Goal: Check status: Check status

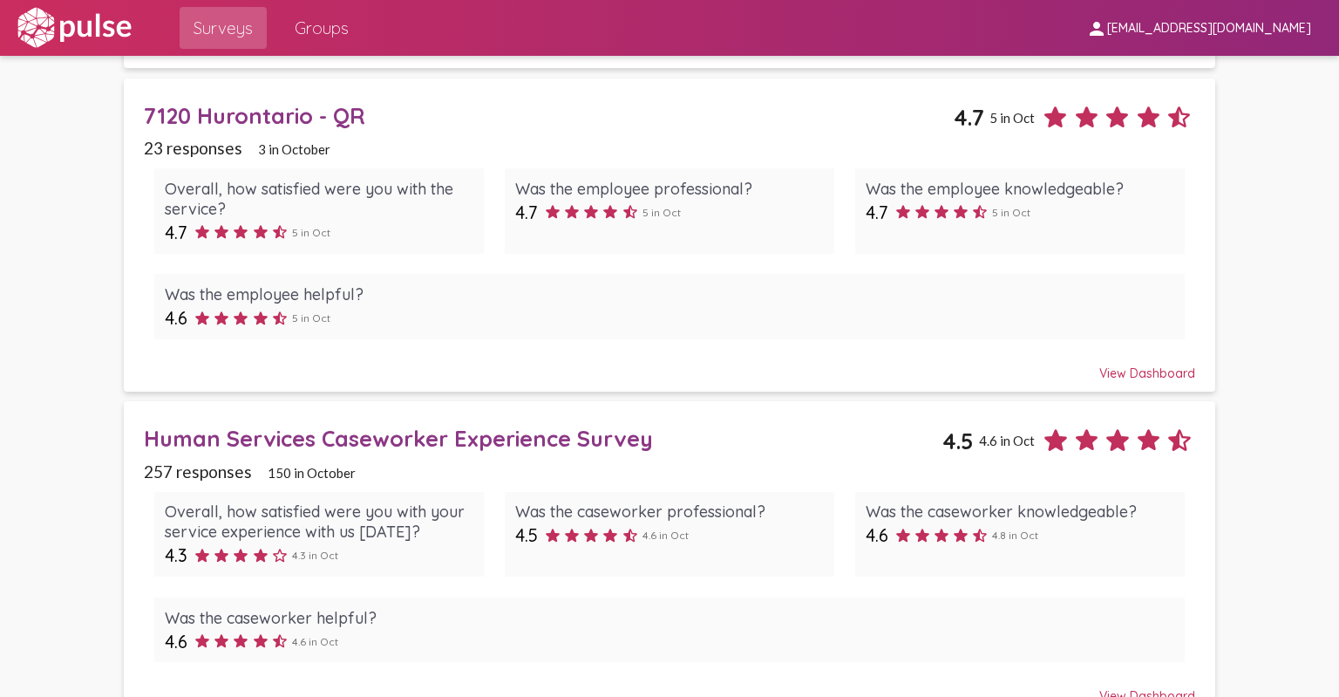
scroll to position [1096, 0]
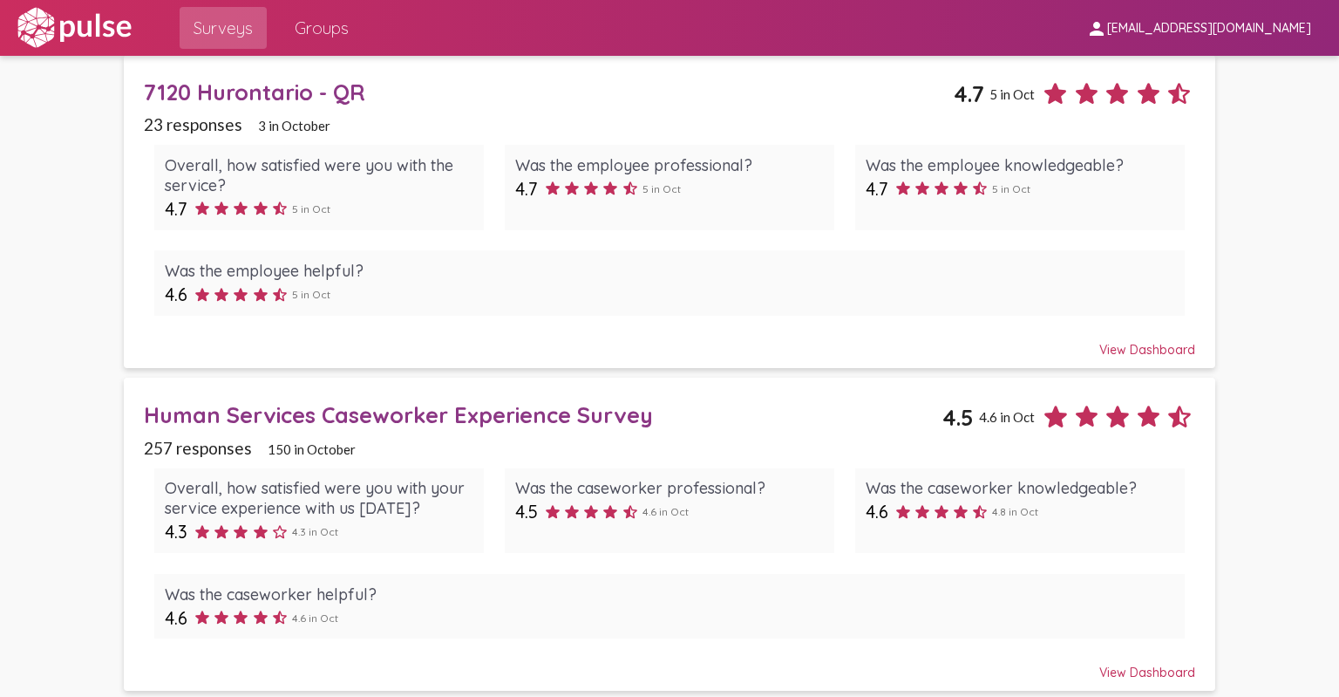
click at [1106, 668] on div "View Dashboard" at bounding box center [669, 664] width 1051 height 31
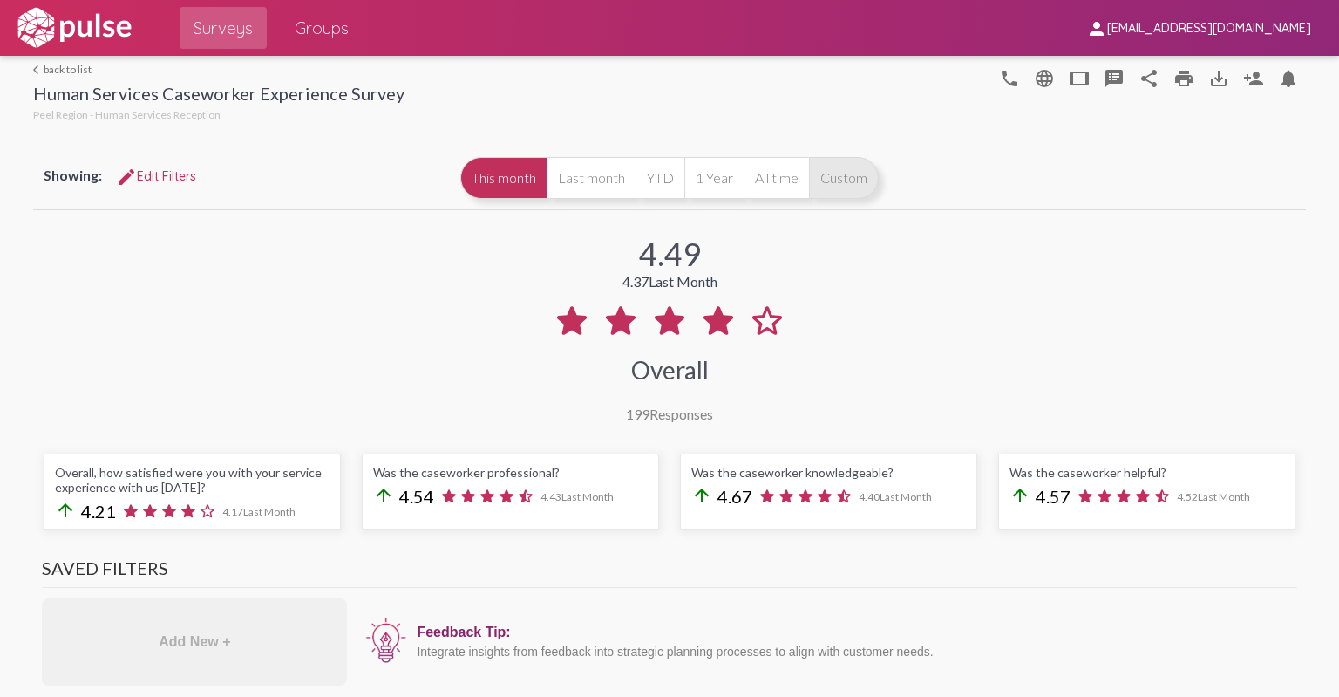
click at [831, 187] on button "Custom" at bounding box center [844, 178] width 70 height 42
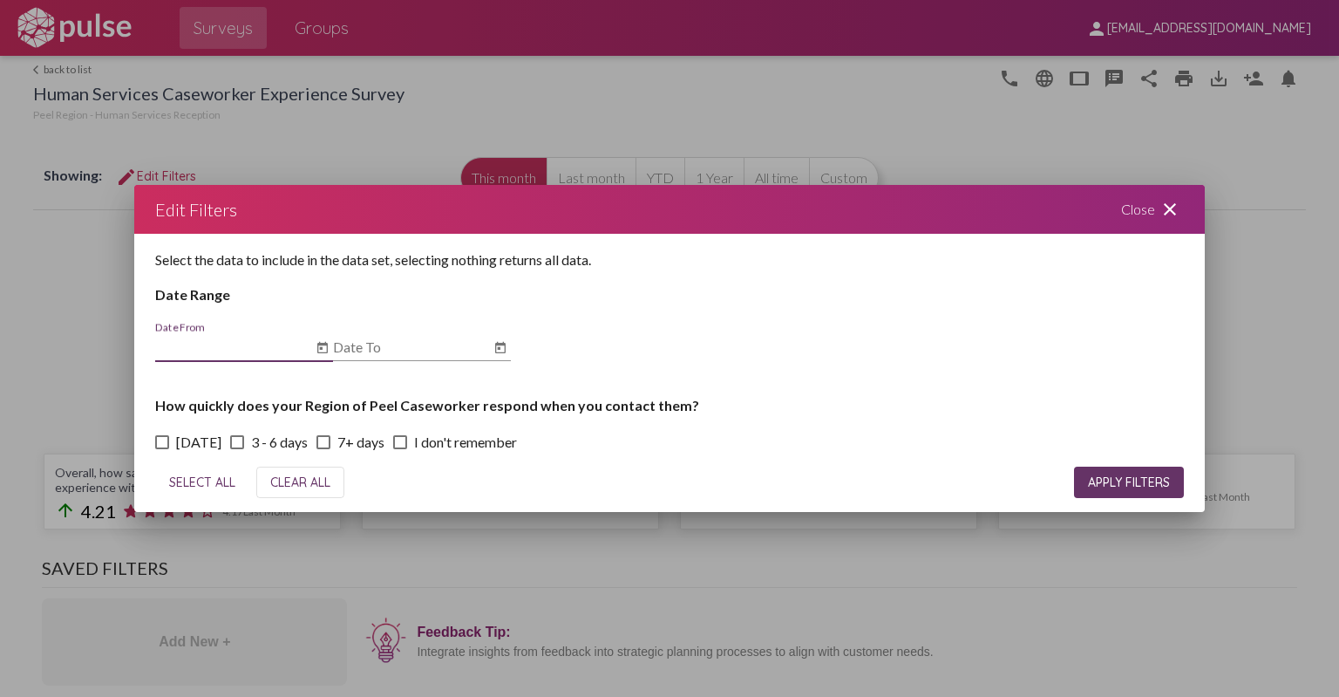
click at [320, 343] on icon "Open calendar" at bounding box center [323, 347] width 14 height 21
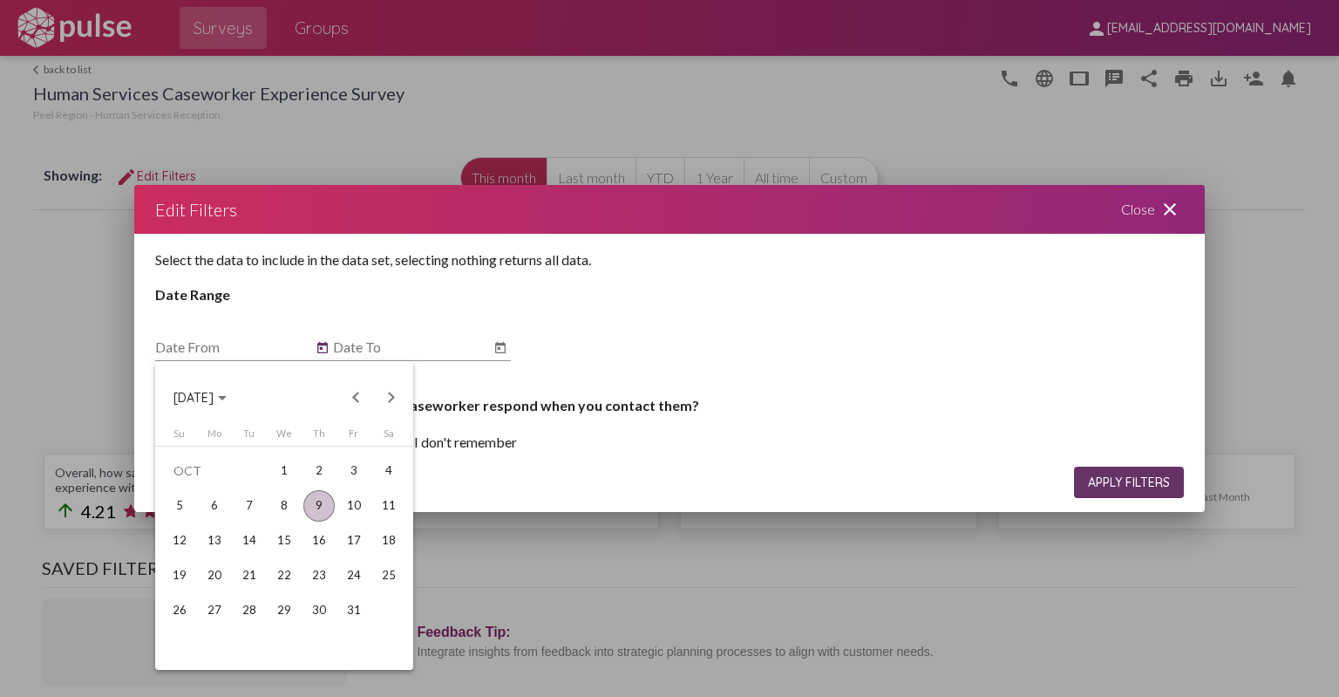
click at [241, 400] on button "[DATE]" at bounding box center [200, 397] width 81 height 35
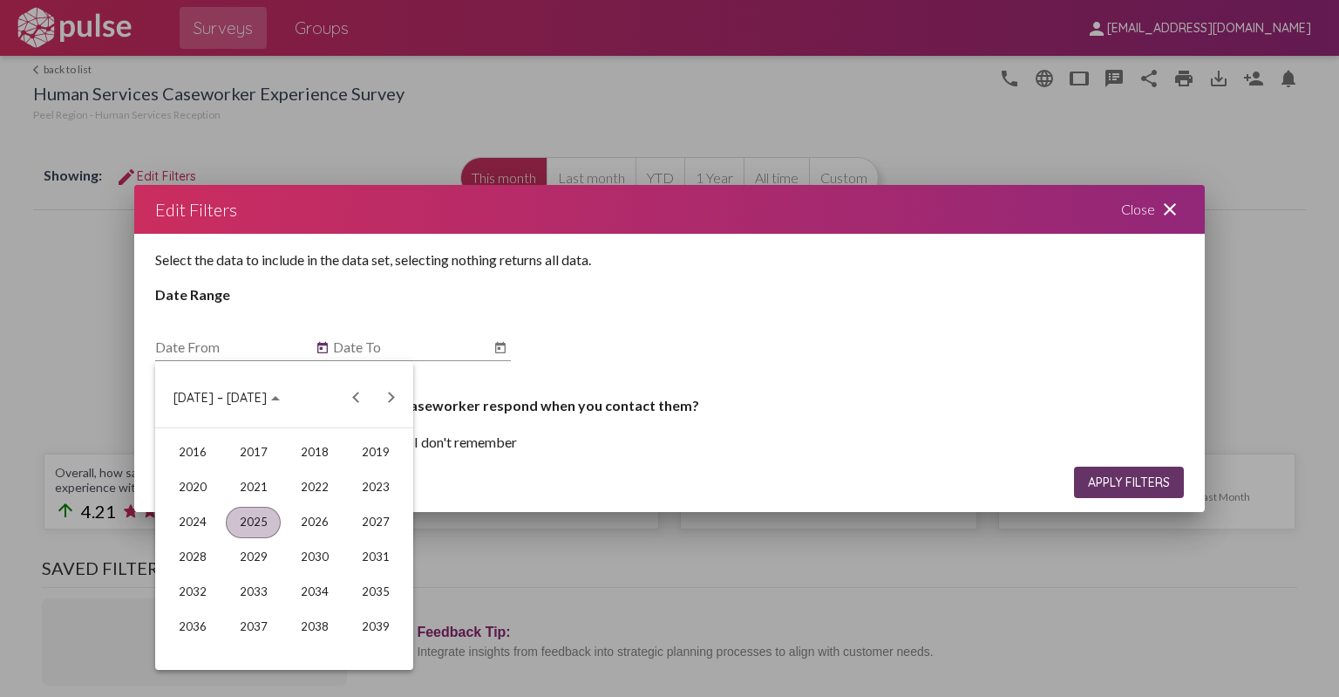
click at [269, 522] on div "2025" at bounding box center [253, 522] width 55 height 31
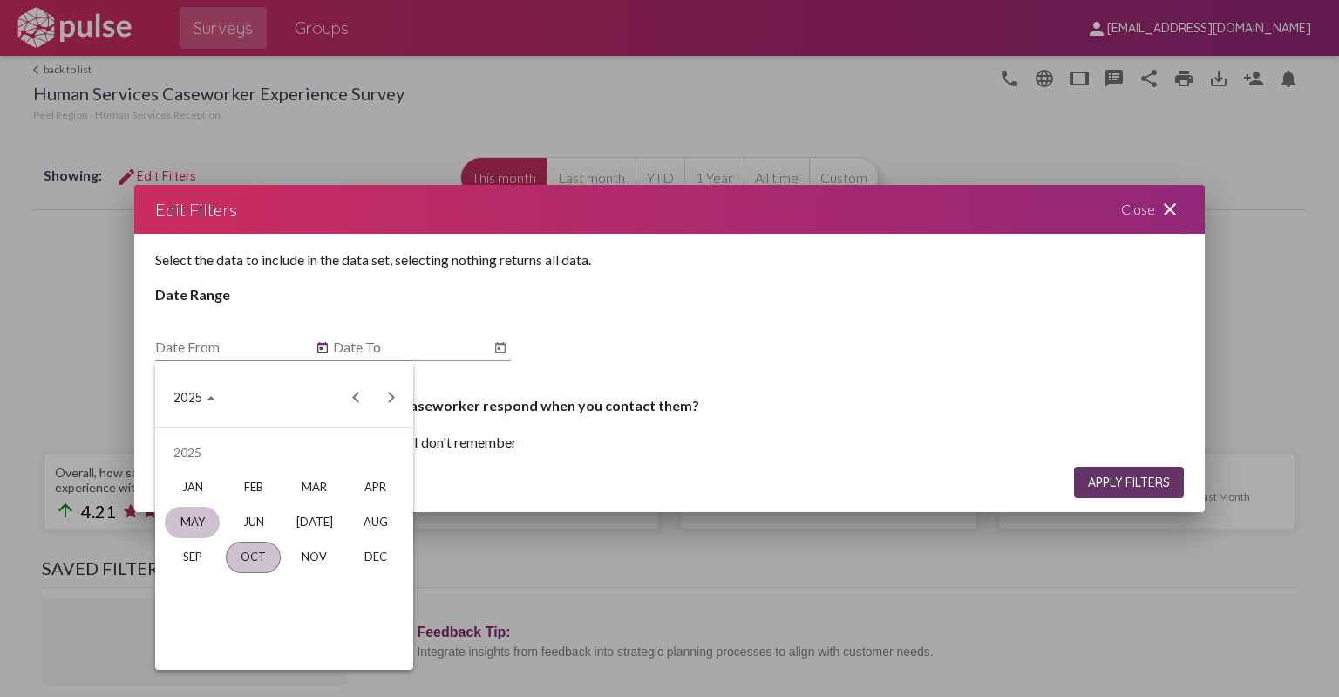
click at [193, 521] on div "MAY" at bounding box center [192, 522] width 55 height 31
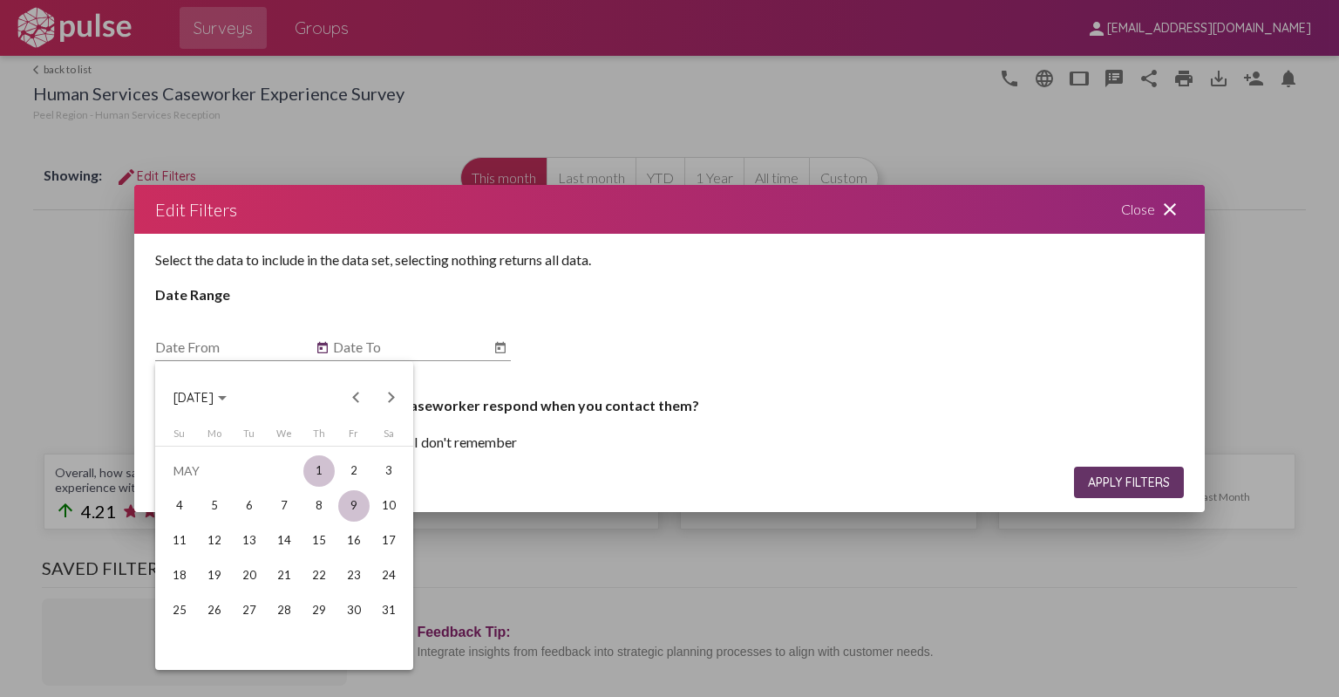
click at [321, 470] on div "1" at bounding box center [318, 470] width 31 height 31
type input "[DATE]"
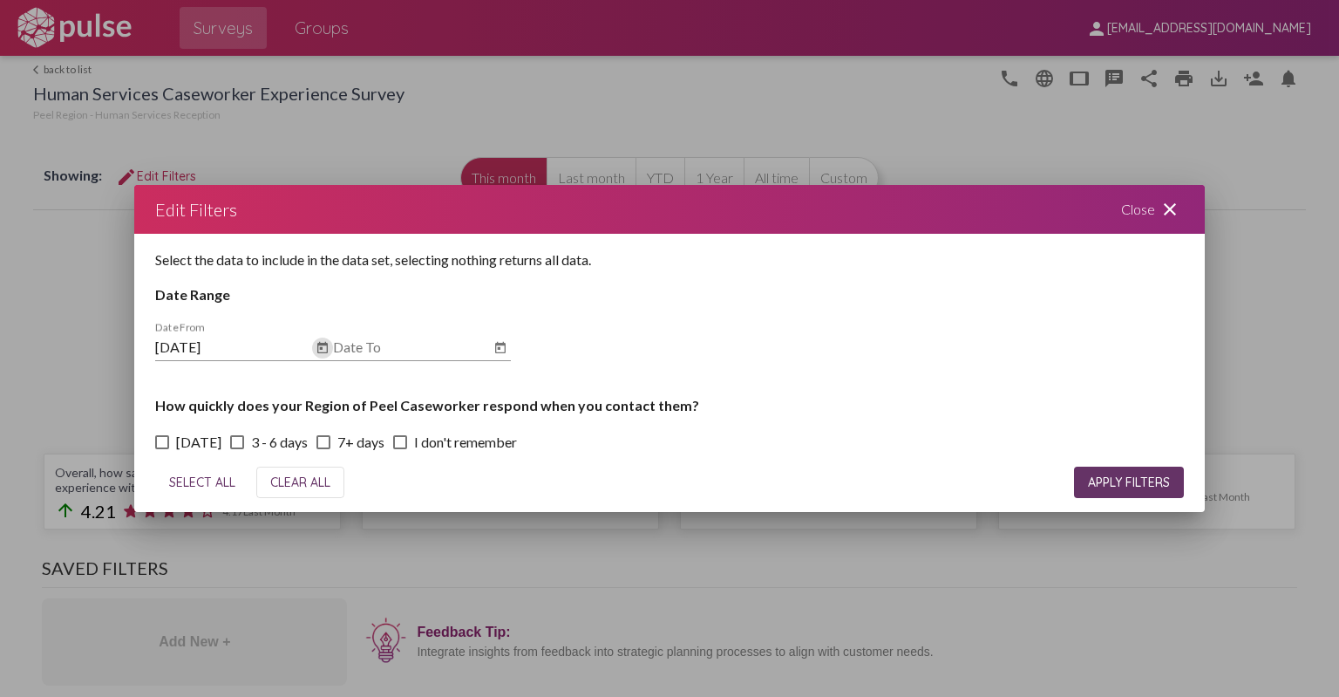
click at [420, 341] on input "Date To" at bounding box center [411, 347] width 157 height 16
click at [499, 354] on icon "Open calendar" at bounding box center [500, 347] width 14 height 21
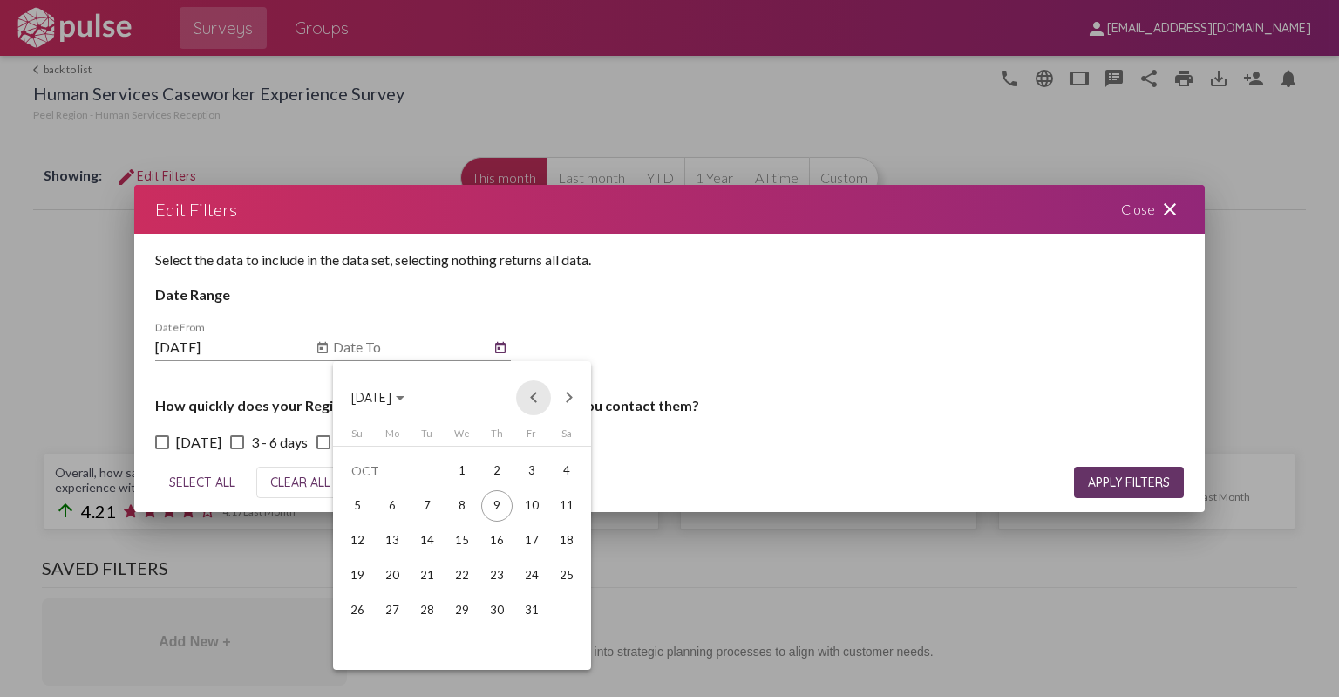
click at [529, 395] on button "Previous month" at bounding box center [533, 397] width 35 height 35
click at [363, 641] on div "31" at bounding box center [357, 644] width 31 height 31
type input "[DATE]"
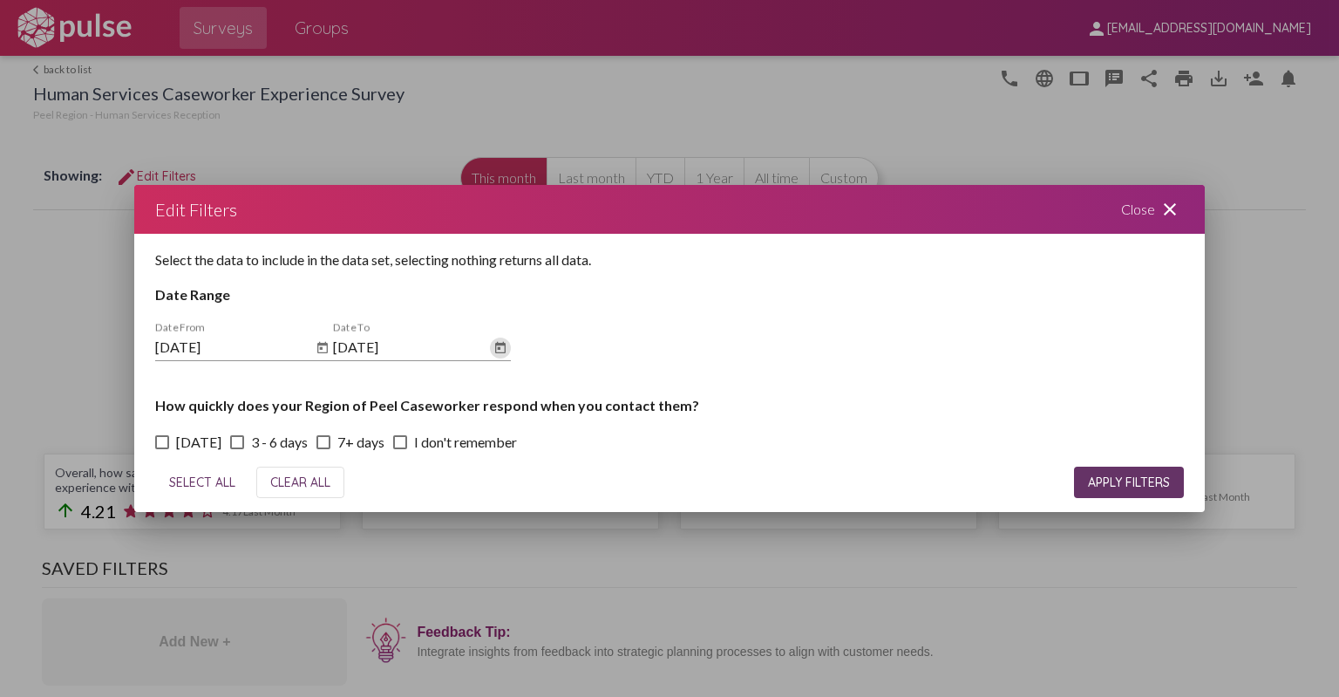
click at [1088, 482] on span "APPLY FILTERS" at bounding box center [1129, 482] width 82 height 16
